Goal: Task Accomplishment & Management: Use online tool/utility

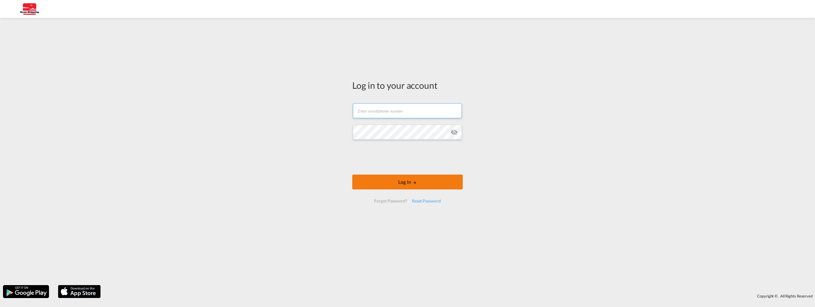
type input "[EMAIL_ADDRESS][DOMAIN_NAME]"
click at [402, 181] on button "Log In" at bounding box center [407, 182] width 110 height 15
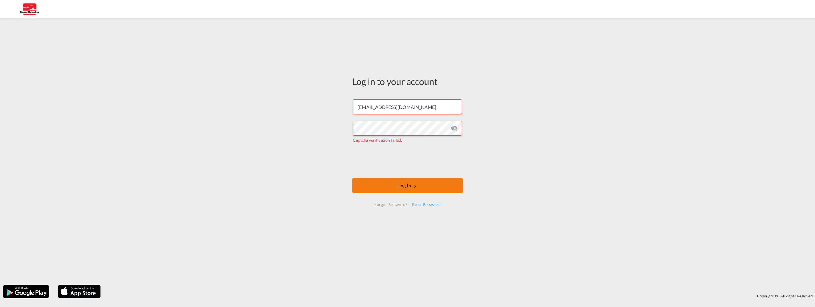
click at [404, 185] on button "Log In" at bounding box center [407, 185] width 110 height 15
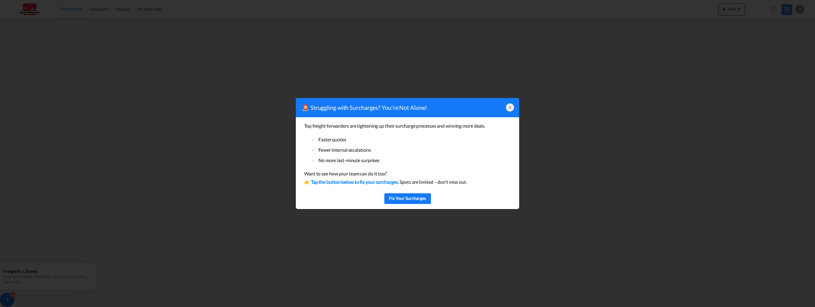
click at [510, 107] on icon at bounding box center [510, 107] width 2 height 2
